Goal: Find specific page/section: Find specific page/section

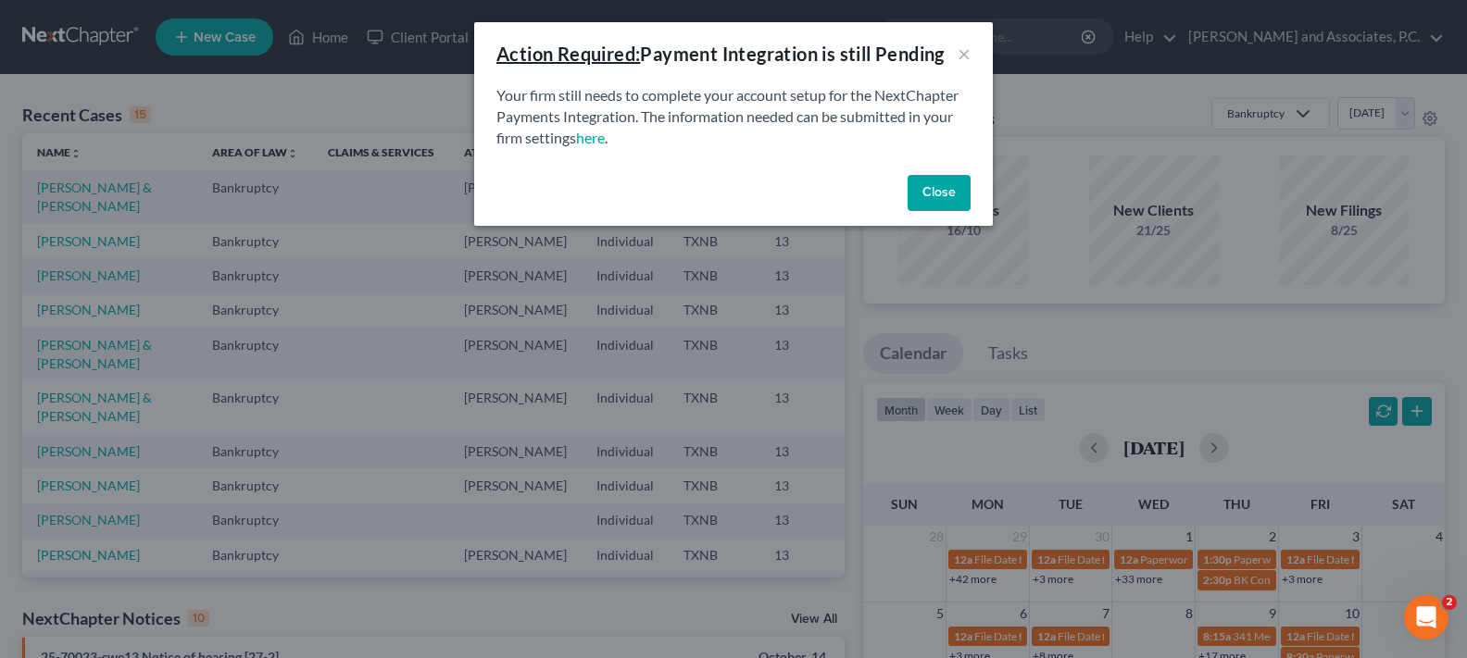
click at [946, 184] on button "Close" at bounding box center [939, 193] width 63 height 37
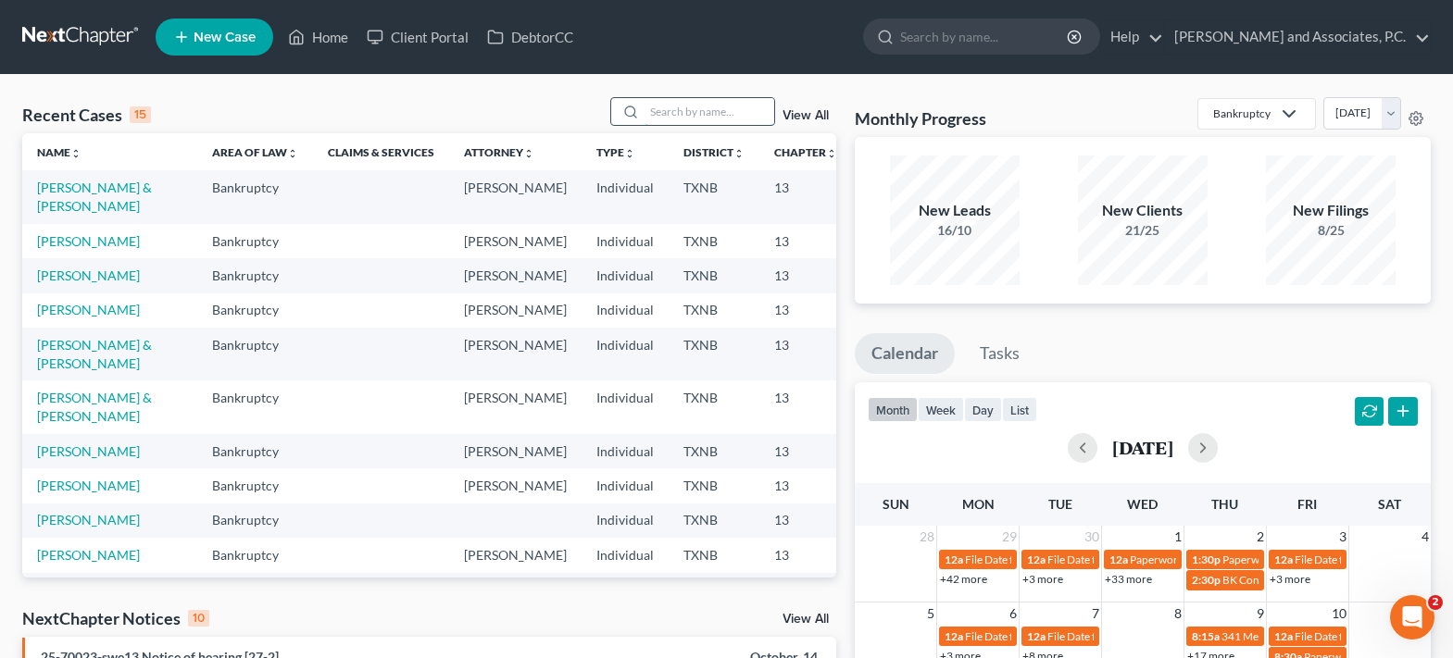
click at [670, 110] on input "search" at bounding box center [710, 111] width 130 height 27
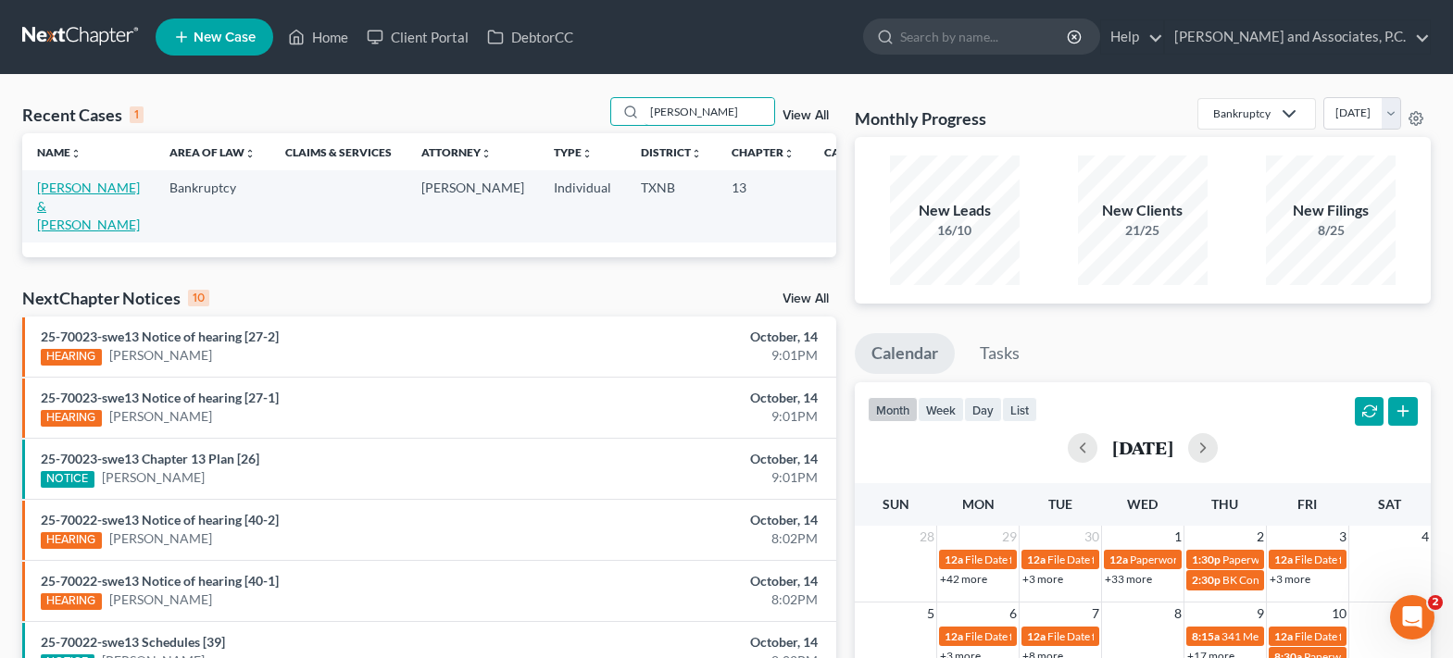
type input "[PERSON_NAME]"
click at [62, 207] on link "[PERSON_NAME] & [PERSON_NAME]" at bounding box center [88, 206] width 103 height 53
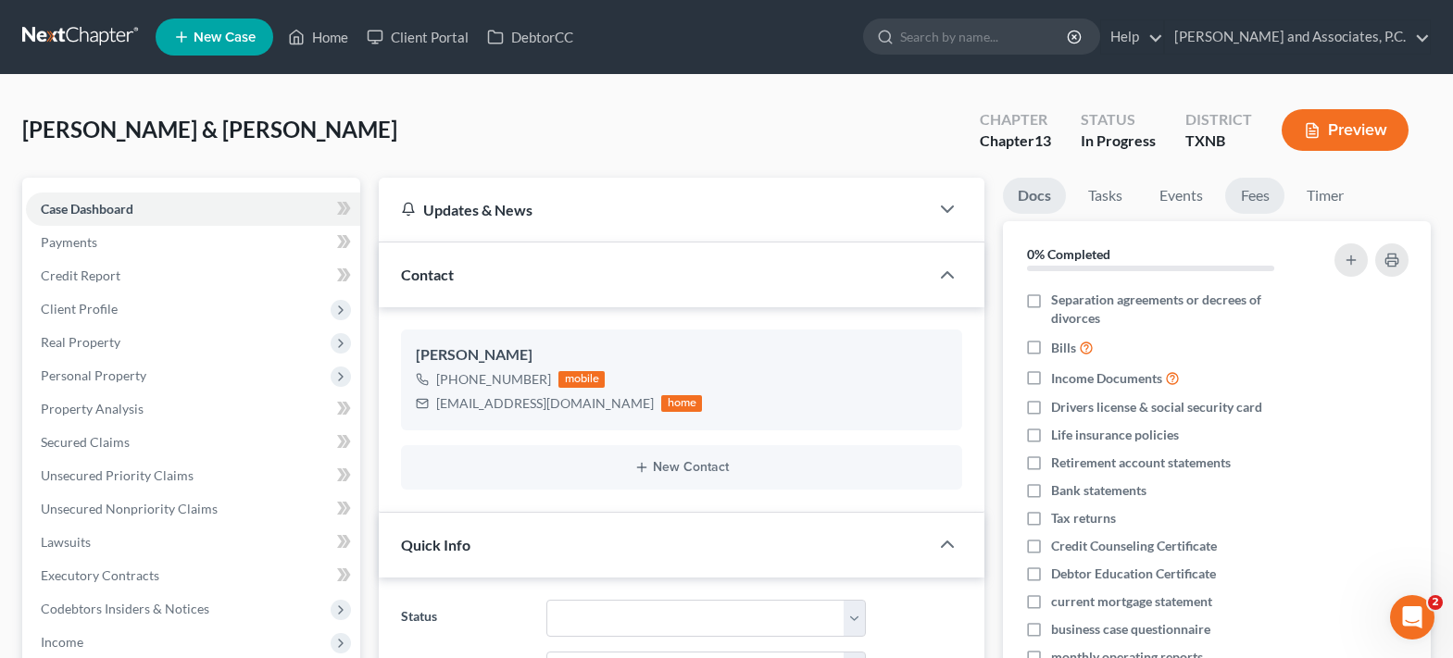
click at [1251, 200] on link "Fees" at bounding box center [1254, 196] width 59 height 36
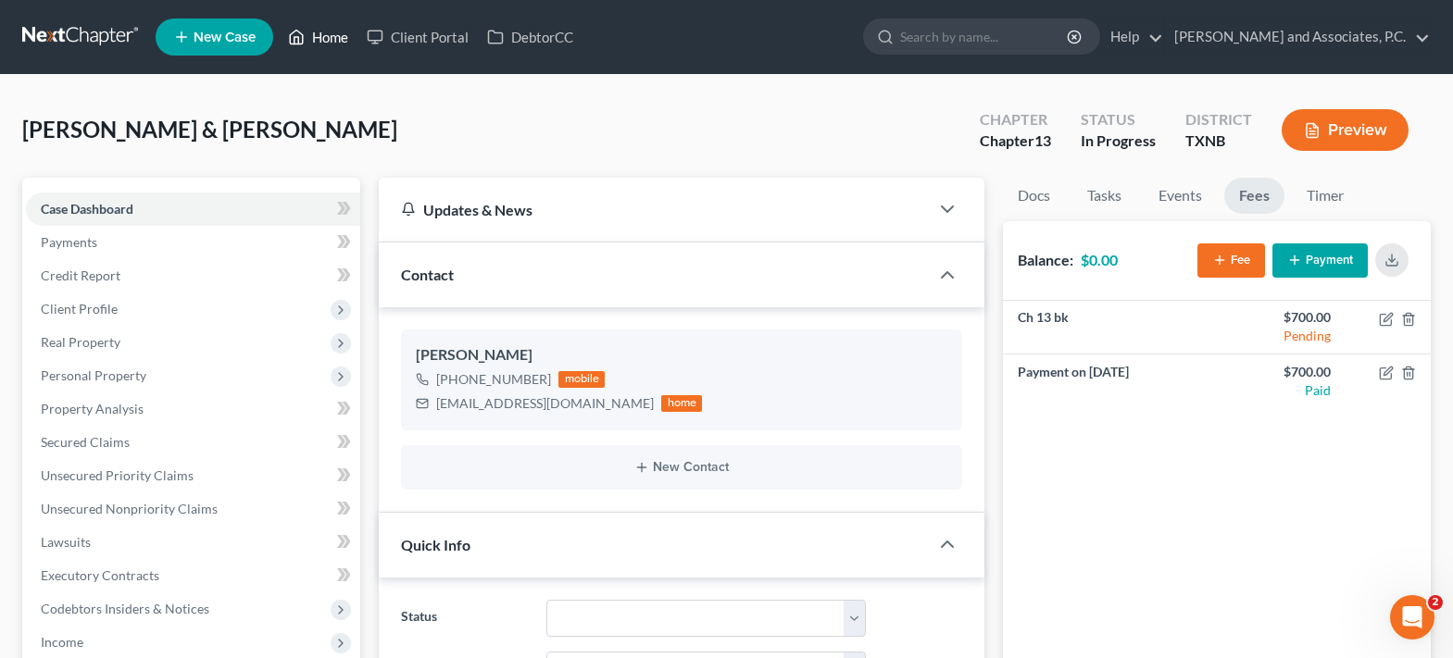
click at [309, 38] on link "Home" at bounding box center [318, 36] width 79 height 33
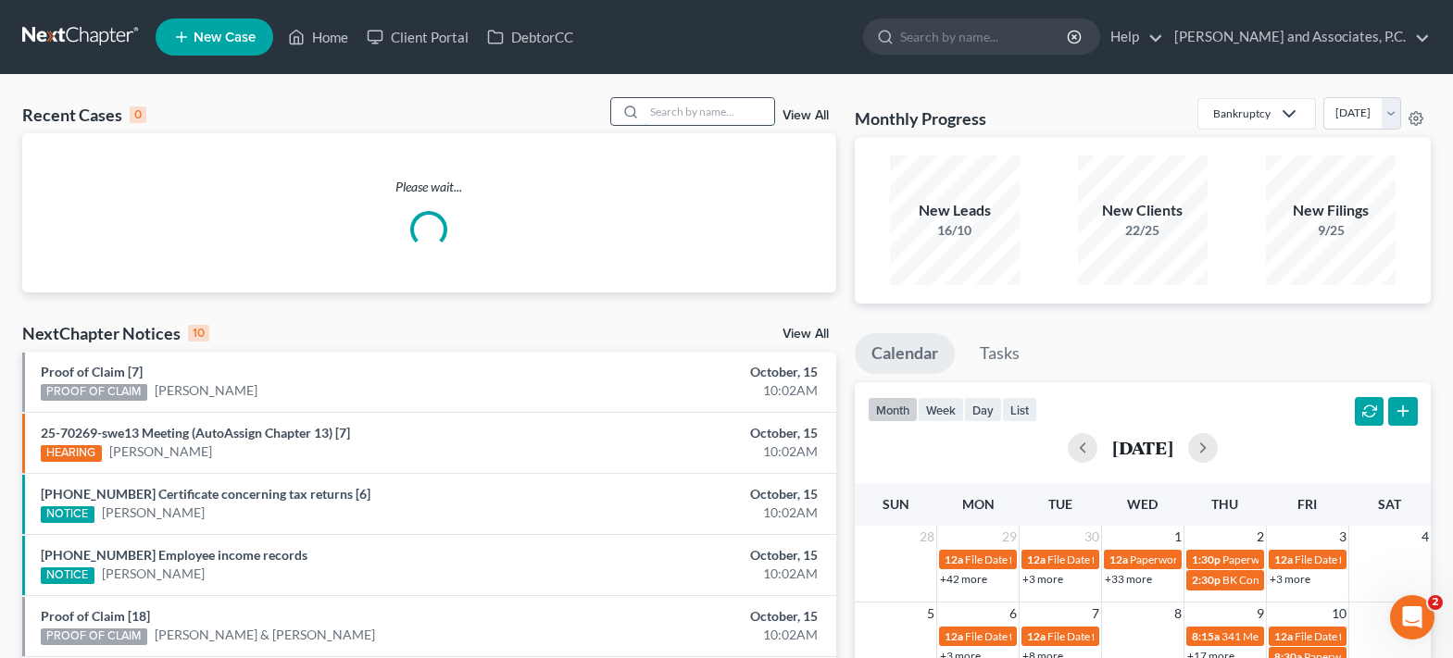
click at [654, 111] on input "search" at bounding box center [710, 111] width 130 height 27
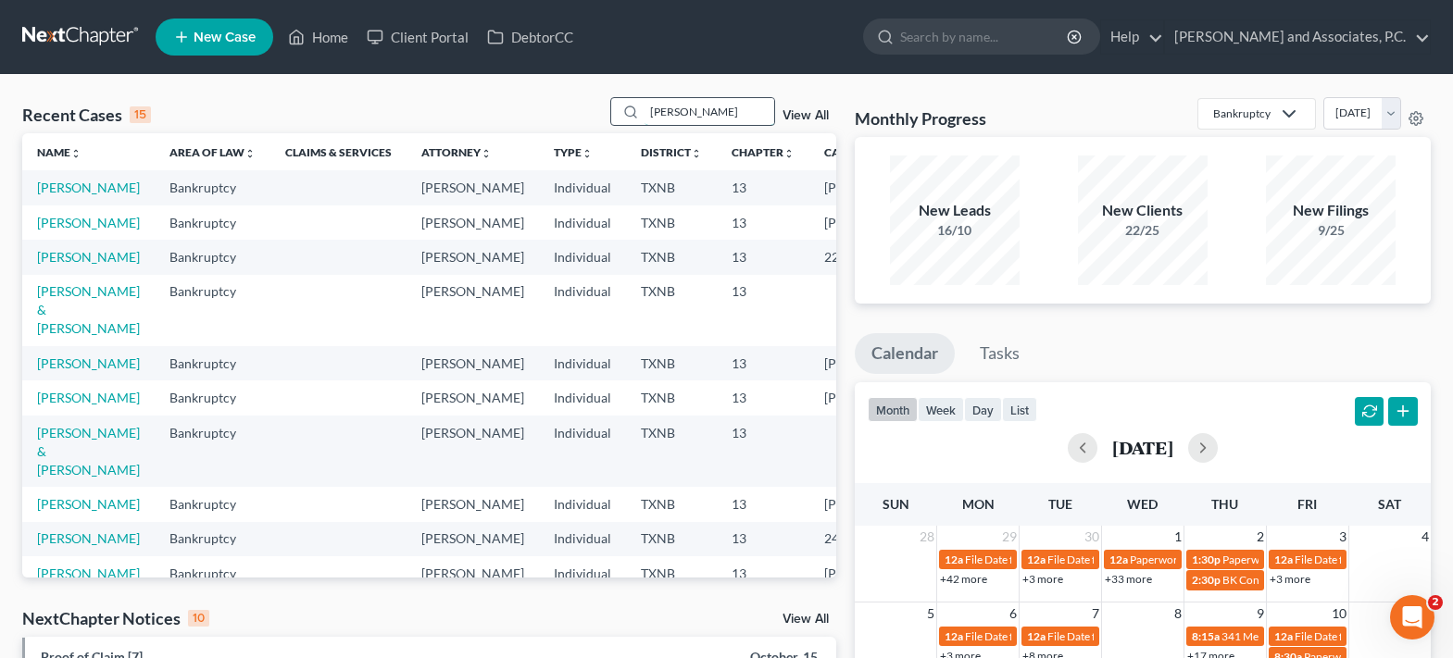
type input "[PERSON_NAME]"
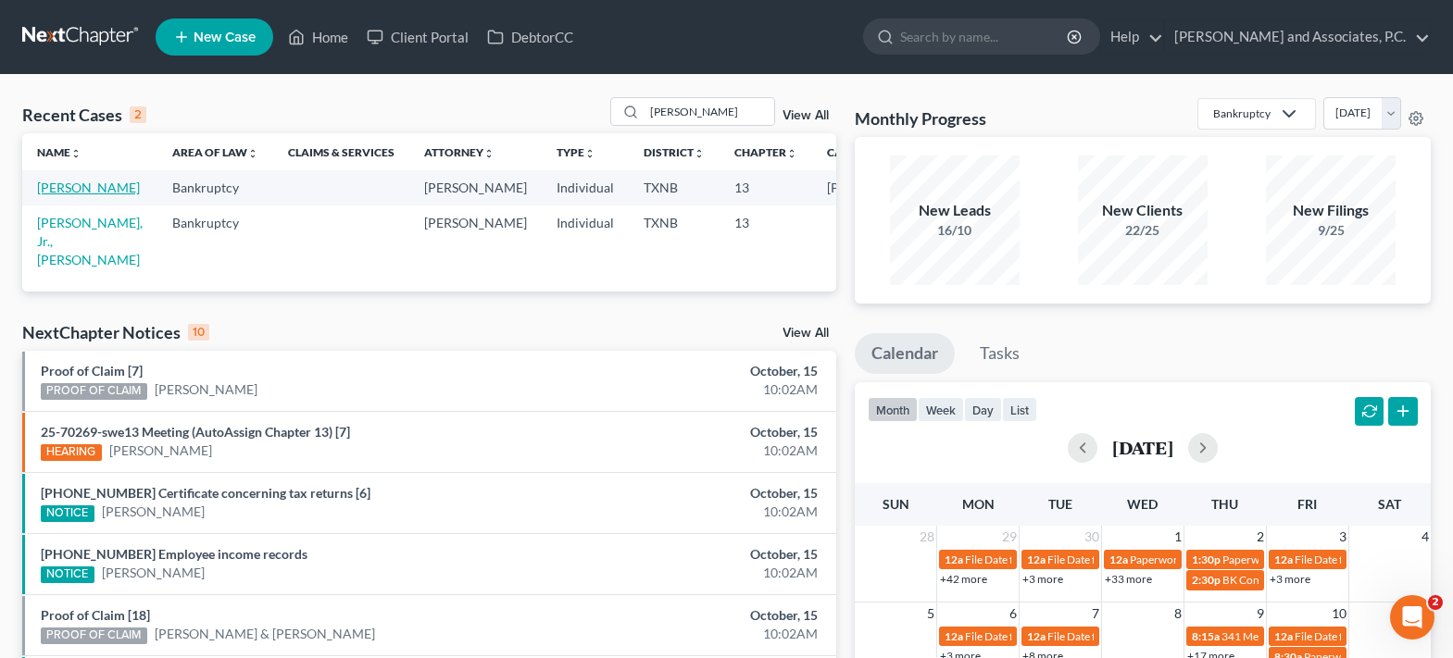
click at [50, 195] on link "[PERSON_NAME]" at bounding box center [88, 188] width 103 height 16
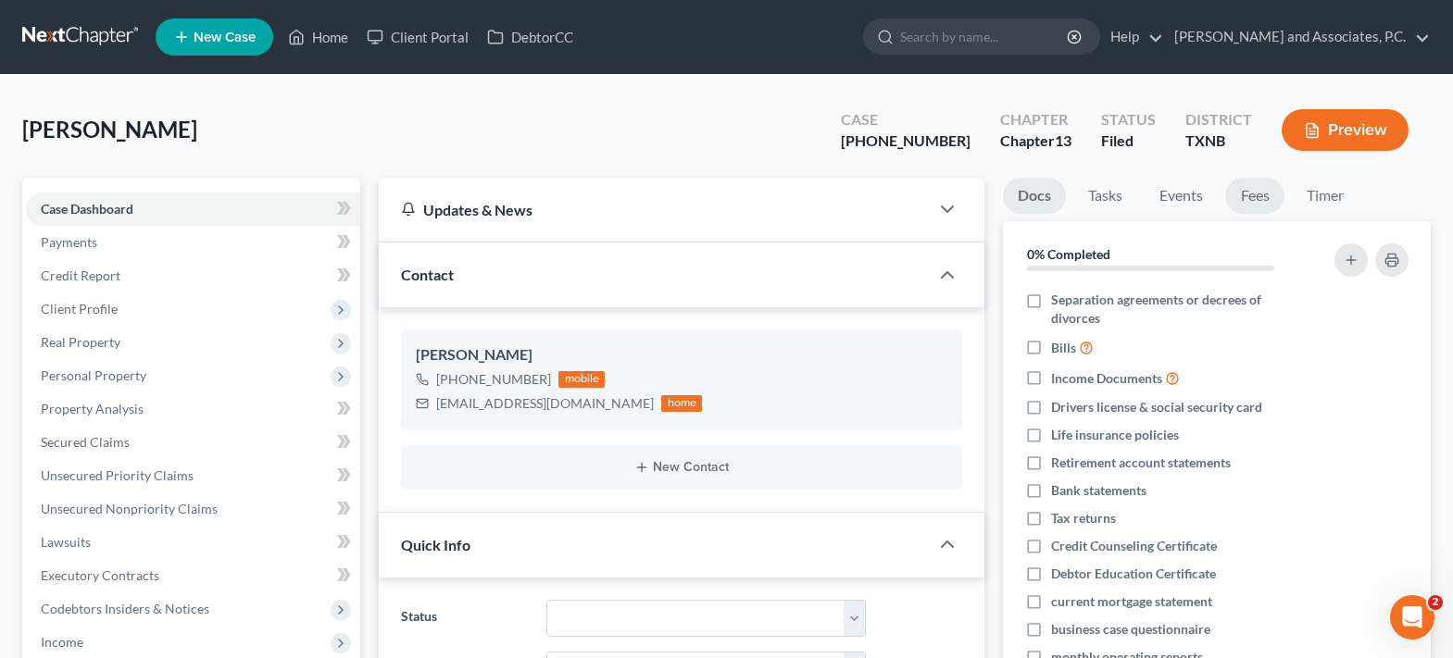
click at [1247, 191] on link "Fees" at bounding box center [1254, 196] width 59 height 36
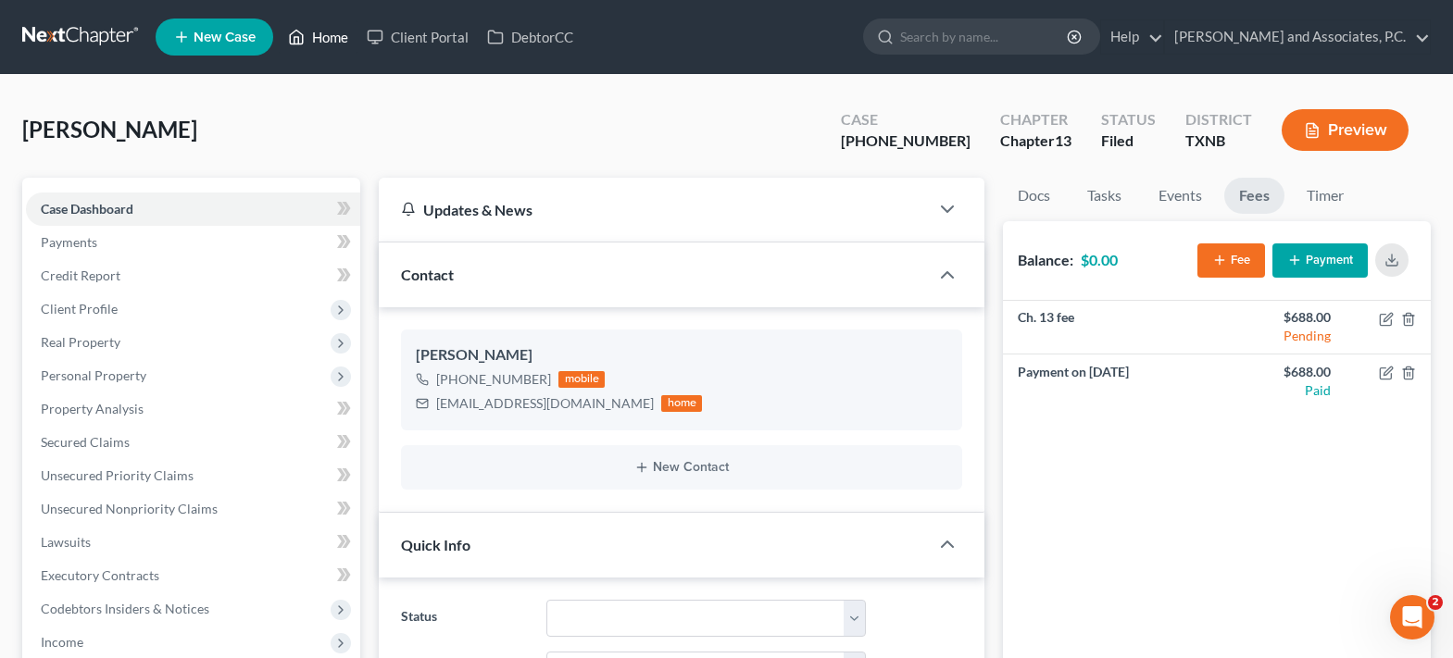
click at [302, 39] on icon at bounding box center [296, 37] width 17 height 22
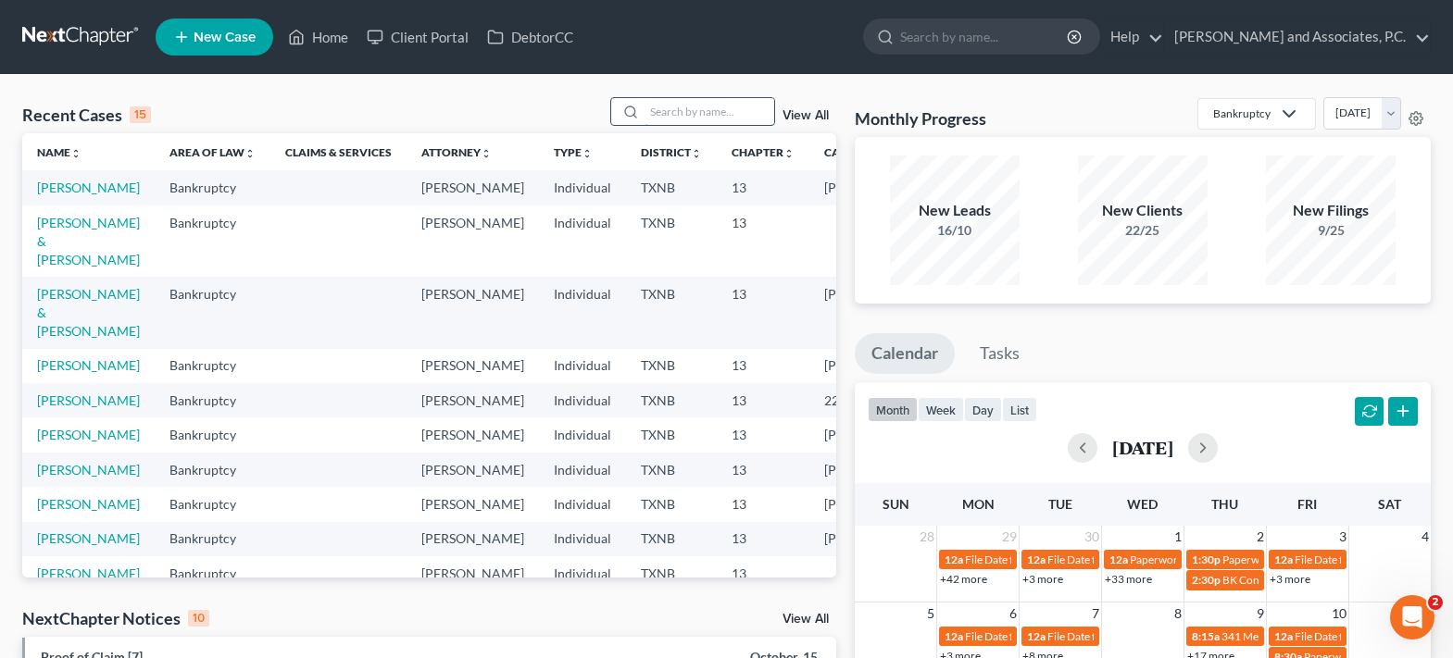
click at [673, 113] on input "search" at bounding box center [710, 111] width 130 height 27
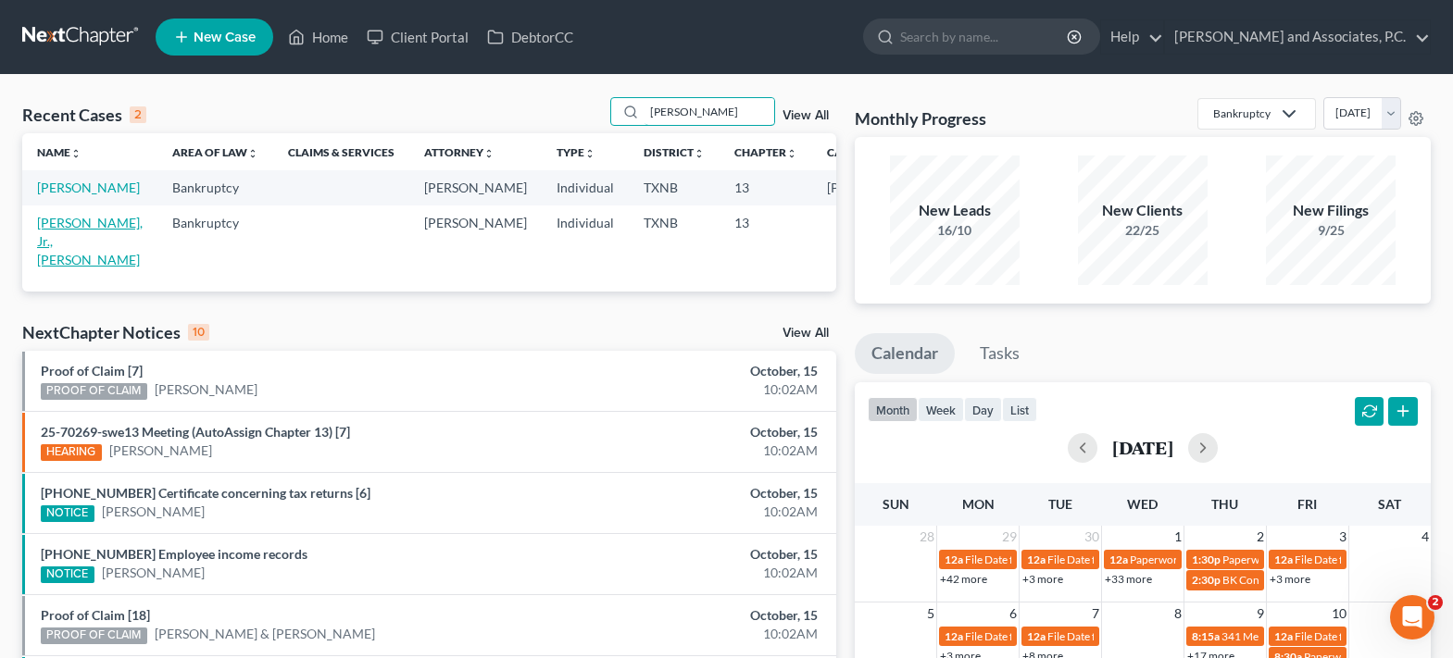
type input "[PERSON_NAME]"
click at [44, 252] on link "[PERSON_NAME], Jr., [PERSON_NAME]" at bounding box center [90, 241] width 106 height 53
select select "7"
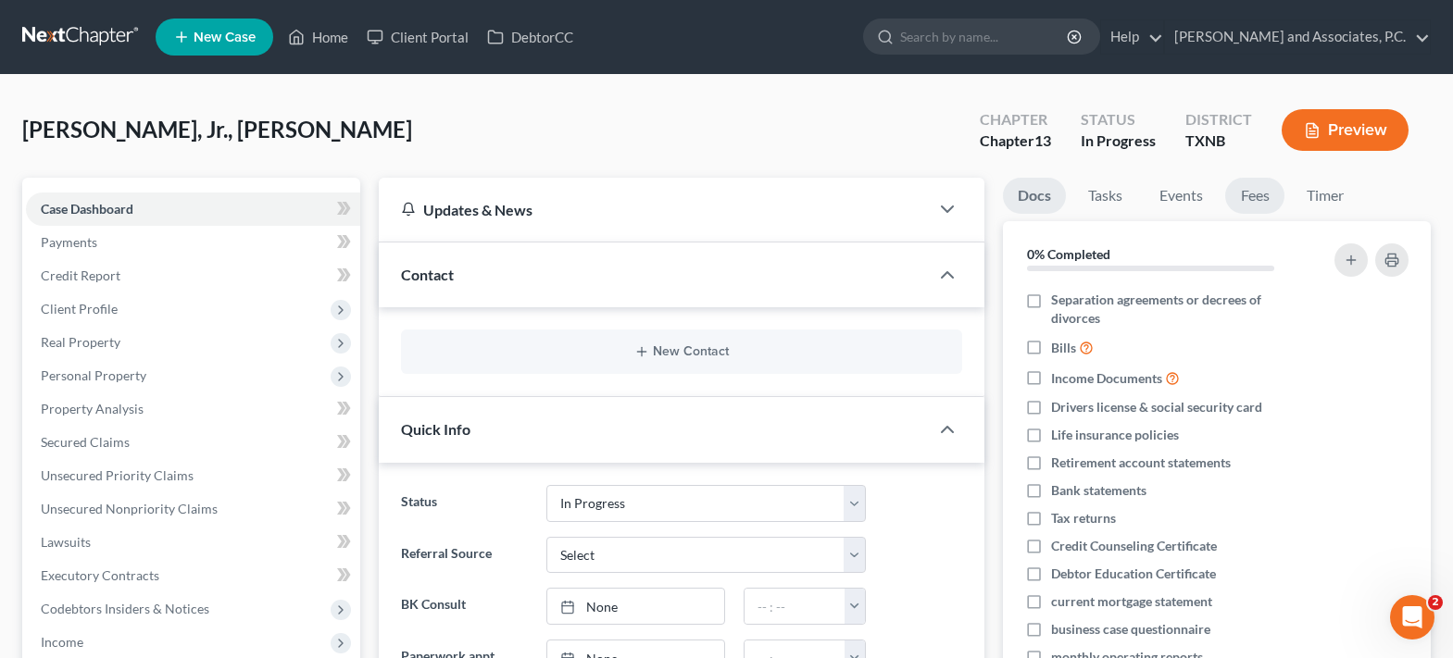
click at [1252, 197] on link "Fees" at bounding box center [1254, 196] width 59 height 36
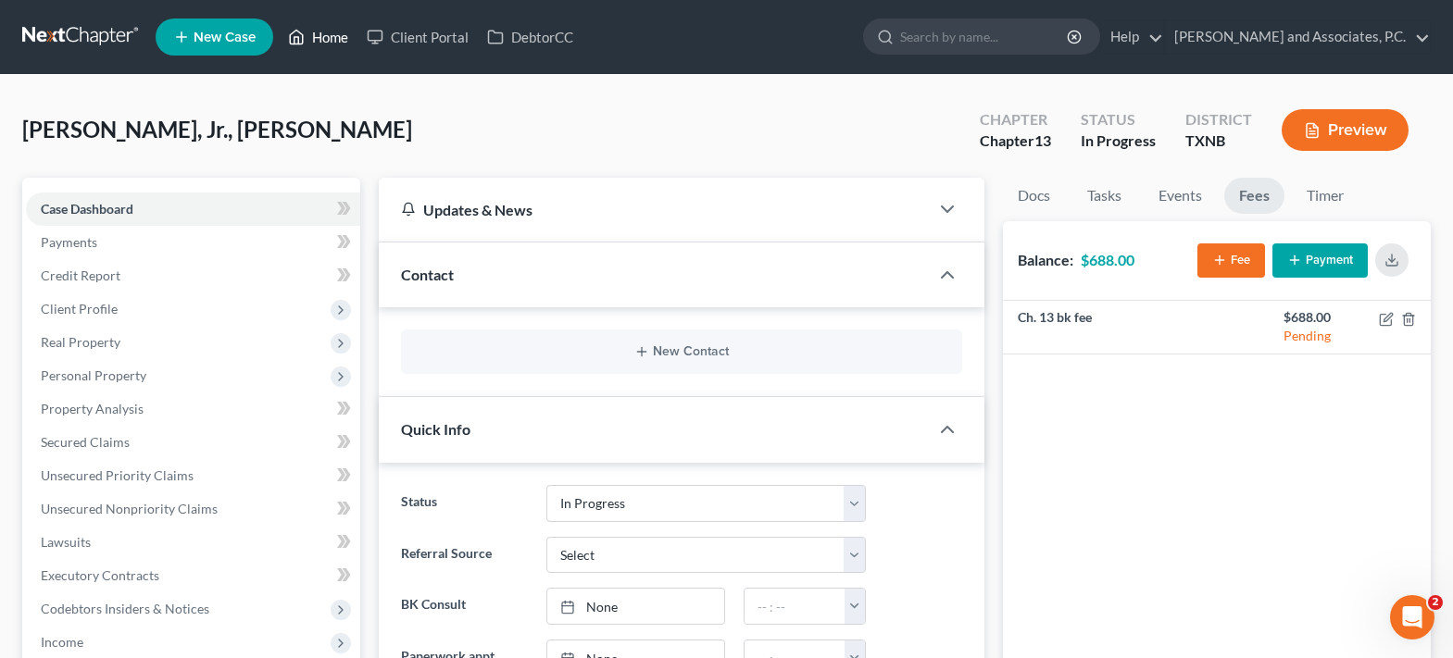
click at [328, 37] on link "Home" at bounding box center [318, 36] width 79 height 33
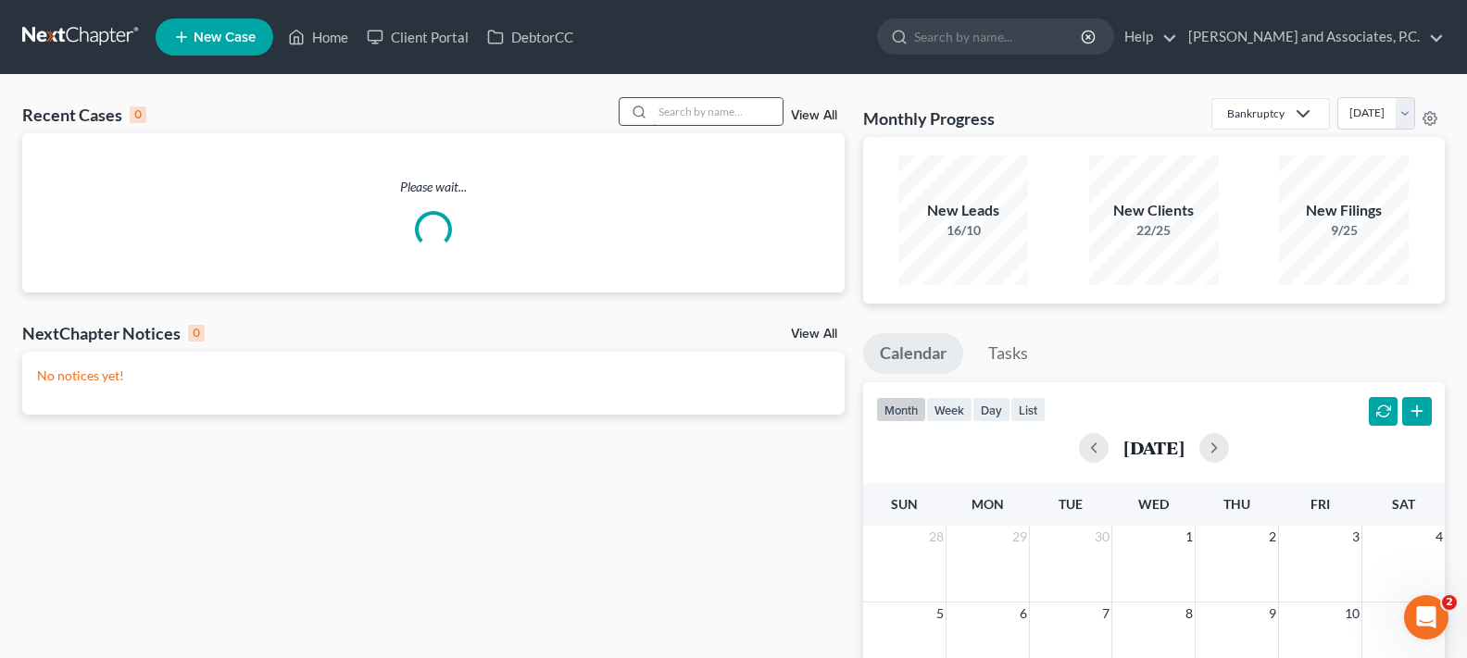
click at [691, 115] on input "search" at bounding box center [718, 111] width 130 height 27
